Goal: Task Accomplishment & Management: Use online tool/utility

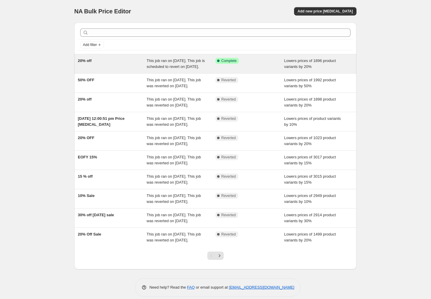
click at [160, 61] on span "This job ran on [DATE]. This job is scheduled to revert on [DATE]." at bounding box center [176, 64] width 58 height 10
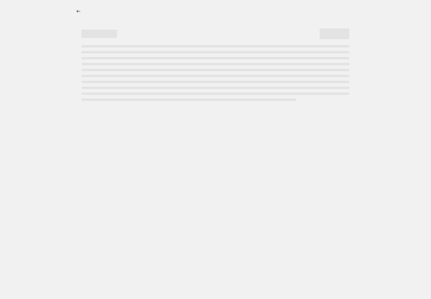
select select "percentage"
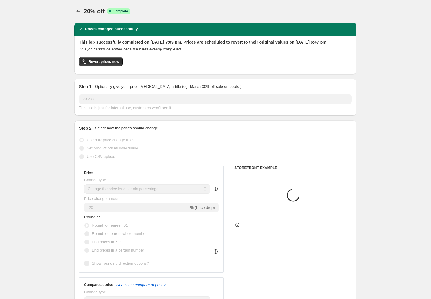
select select "collection"
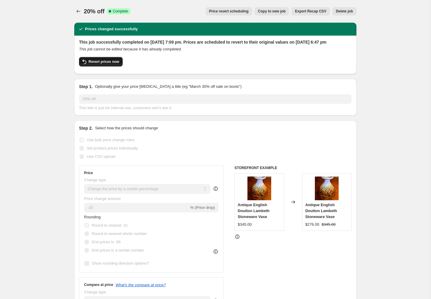
click at [96, 64] on span "Revert prices now" at bounding box center [104, 61] width 31 height 5
checkbox input "false"
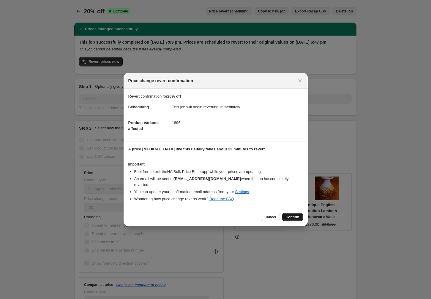
click at [297, 216] on span "Confirm" at bounding box center [293, 217] width 14 height 5
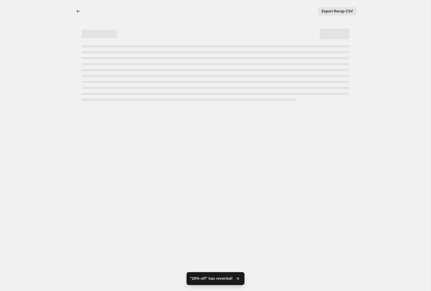
select select "percentage"
select select "collection"
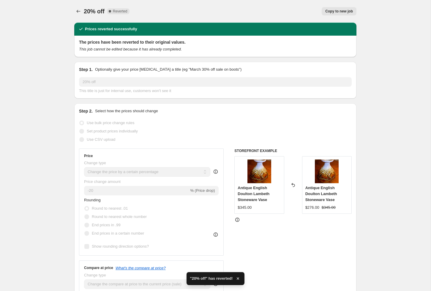
checkbox input "true"
